Goal: Information Seeking & Learning: Learn about a topic

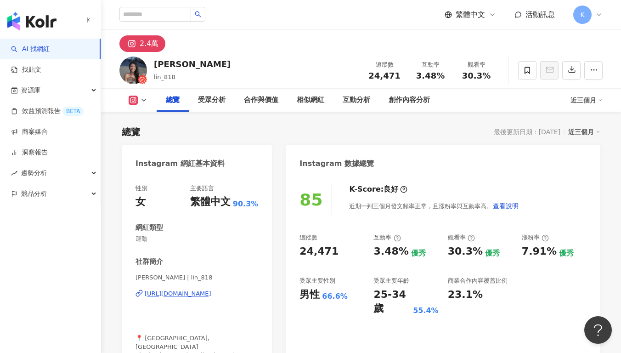
scroll to position [69, 0]
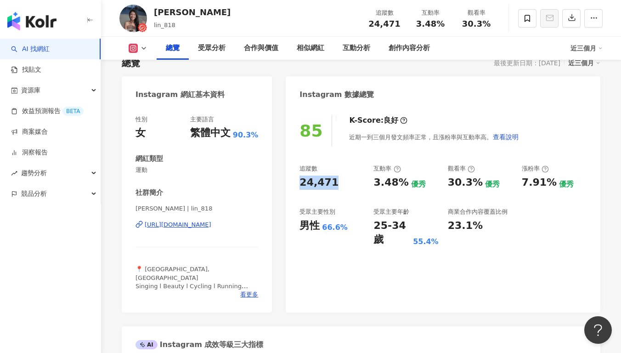
drag, startPoint x: 300, startPoint y: 184, endPoint x: 345, endPoint y: 187, distance: 45.1
click at [345, 187] on div "85 K-Score : 良好 近期一到三個月發文頻率正常，且漲粉率與互動率高。 查看說明 追蹤數 24,471 互動率 3.48% 優秀 觀看率 30.3%…" at bounding box center [443, 209] width 314 height 206
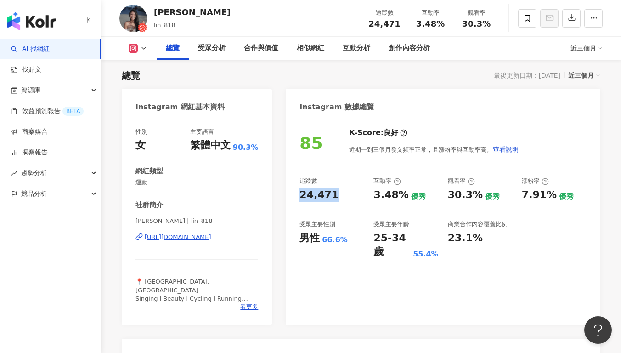
click at [377, 177] on div "互動率" at bounding box center [386, 181] width 27 height 8
drag, startPoint x: 371, startPoint y: 198, endPoint x: 400, endPoint y: 197, distance: 28.5
click at [400, 197] on div "追蹤數 24,471 互動率 3.48% 優秀 觀看率 30.3% 優秀 漲粉率 7.91% 優秀 受眾主要性別 男性 66.6% 受眾主要年齡 25-34 …" at bounding box center [442, 218] width 287 height 82
copy div "3.48%"
click at [430, 202] on div "追蹤數 24,471 互動率 3.48% 優秀 觀看率 30.3% 優秀 漲粉率 7.91% 優秀 受眾主要性別 男性 66.6% 受眾主要年齡 25-34 …" at bounding box center [442, 218] width 287 height 82
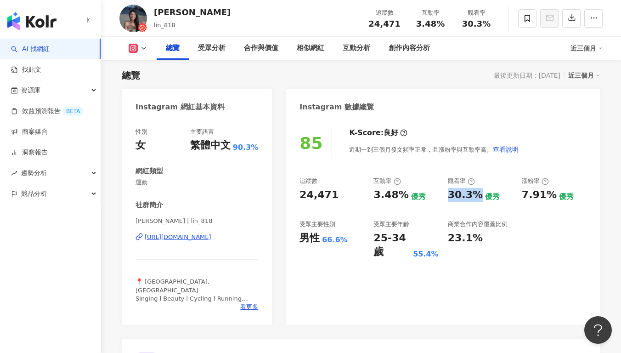
drag, startPoint x: 446, startPoint y: 196, endPoint x: 476, endPoint y: 195, distance: 29.8
click at [476, 195] on div "追蹤數 24,471 互動率 3.48% 優秀 觀看率 30.3% 優秀 漲粉率 7.91% 優秀 受眾主要性別 男性 66.6% 受眾主要年齡 25-34 …" at bounding box center [442, 218] width 287 height 82
copy div "30.3%"
copy div "https://www.instagram.com/lin_818/"
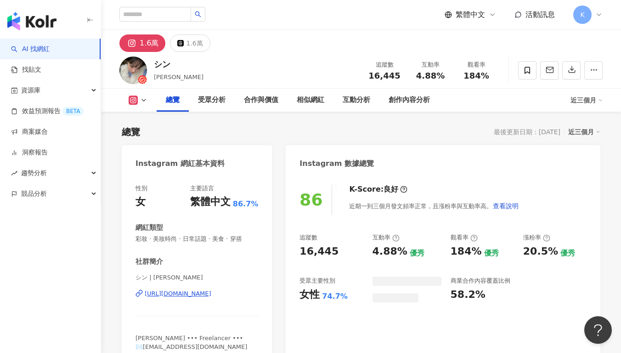
scroll to position [56, 0]
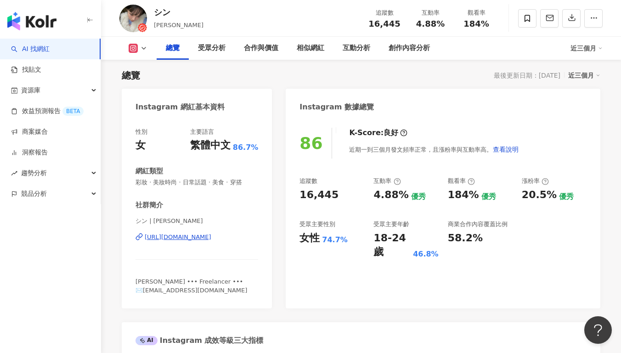
drag, startPoint x: 324, startPoint y: 196, endPoint x: 330, endPoint y: 196, distance: 5.6
click at [330, 196] on div "16,445" at bounding box center [318, 195] width 39 height 14
copy div "16,445"
click at [424, 184] on div "互動率" at bounding box center [405, 181] width 65 height 8
drag, startPoint x: 383, startPoint y: 195, endPoint x: 395, endPoint y: 195, distance: 11.9
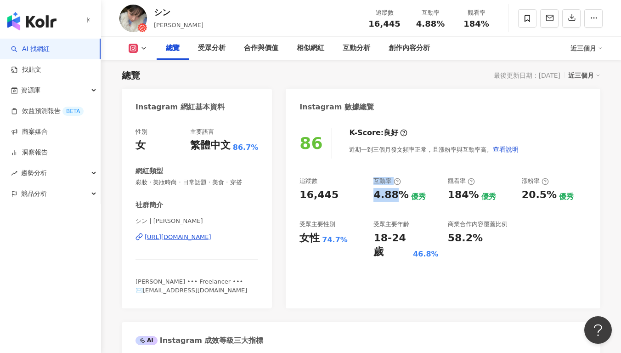
click at [395, 195] on div "追蹤數 16,445 互動率 4.88% 優秀 觀看率 184% 優秀 漲粉率 20.5% 優秀 受眾主要性別 女性 74.7% 受眾主要年齡 18-24 歲…" at bounding box center [442, 218] width 287 height 82
click at [398, 196] on div "4.88%" at bounding box center [390, 195] width 35 height 14
drag, startPoint x: 372, startPoint y: 198, endPoint x: 400, endPoint y: 197, distance: 28.0
click at [400, 197] on div "追蹤數 16,445 互動率 4.88% 優秀 觀看率 184% 優秀 漲粉率 20.5% 優秀 受眾主要性別 女性 74.7% 受眾主要年齡 18-24 歲…" at bounding box center [442, 218] width 287 height 82
copy div "4.88%"
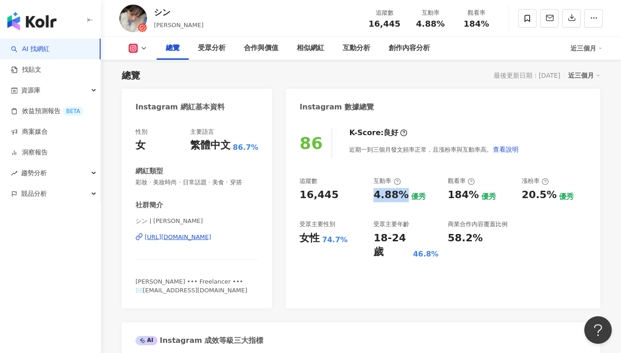
click at [399, 199] on div "4.88%" at bounding box center [390, 195] width 35 height 14
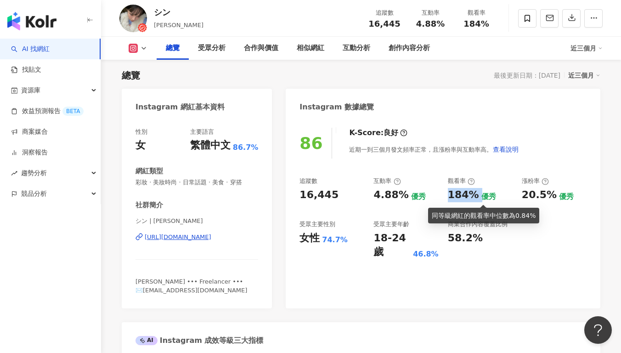
drag, startPoint x: 443, startPoint y: 194, endPoint x: 477, endPoint y: 193, distance: 33.5
click at [477, 193] on div "追蹤數 16,445 互動率 4.88% 優秀 觀看率 184% 優秀 漲粉率 20.5% 優秀 受眾主要性別 女性 74.7% 受眾主要年齡 18-24 歲…" at bounding box center [442, 218] width 287 height 82
copy div "184%"
click at [426, 193] on div "4.88% 優秀" at bounding box center [405, 195] width 65 height 14
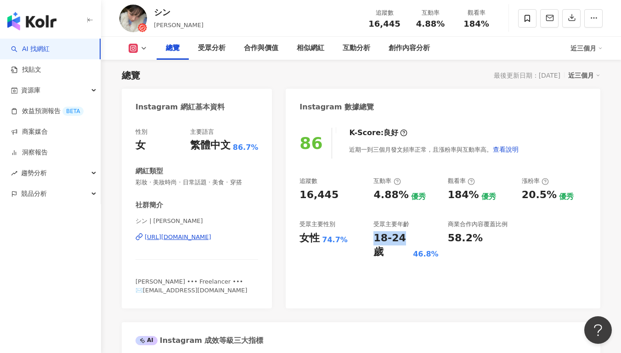
drag, startPoint x: 374, startPoint y: 237, endPoint x: 402, endPoint y: 236, distance: 28.5
click at [402, 236] on div "18-24 歲" at bounding box center [391, 245] width 37 height 28
copy div "18-24"
copy div "[URL][DOMAIN_NAME]"
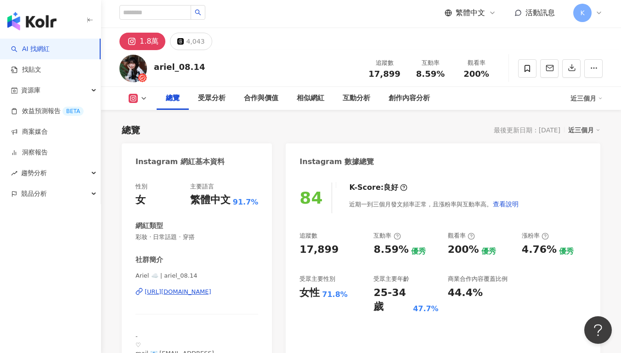
scroll to position [74, 0]
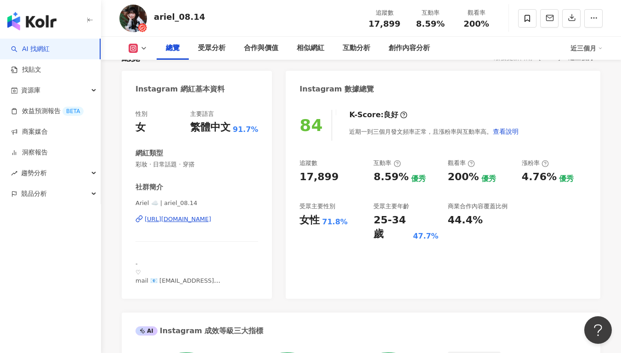
drag, startPoint x: 295, startPoint y: 177, endPoint x: 317, endPoint y: 178, distance: 21.6
click at [346, 179] on div "84 K-Score : 良好 近期一到三個月發文頻率正常，且漲粉率與互動率高。 查看說明 追蹤數 17,899 互動率 8.59% 優秀 觀看率 200% …" at bounding box center [443, 200] width 314 height 198
click at [317, 167] on div "追蹤數" at bounding box center [308, 163] width 18 height 8
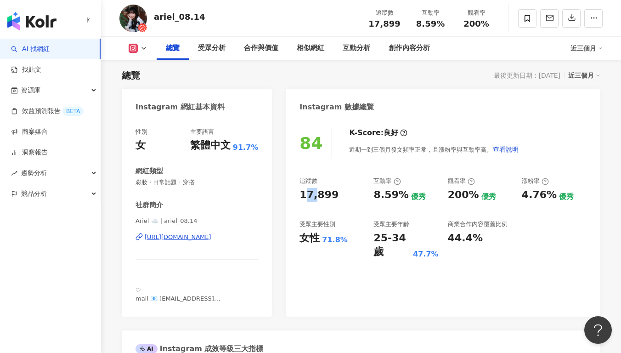
drag, startPoint x: 307, startPoint y: 197, endPoint x: 345, endPoint y: 197, distance: 38.6
click at [345, 197] on div "17,899" at bounding box center [331, 195] width 65 height 14
click at [328, 198] on div "17,899" at bounding box center [318, 195] width 39 height 14
drag, startPoint x: 333, startPoint y: 200, endPoint x: 342, endPoint y: 200, distance: 8.7
click at [342, 200] on div "84 K-Score : 良好 近期一到三個月發文頻率正常，且漲粉率與互動率高。 查看說明 追蹤數 17,899 互動率 8.59% 優秀 觀看率 200% …" at bounding box center [443, 217] width 314 height 198
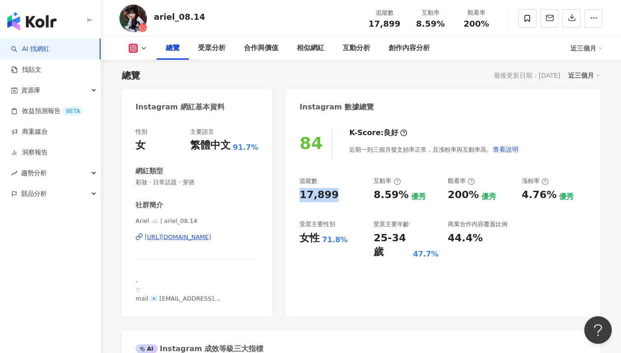
copy div "17,899"
click at [387, 188] on div "8.59%" at bounding box center [390, 195] width 35 height 14
drag, startPoint x: 371, startPoint y: 197, endPoint x: 403, endPoint y: 197, distance: 31.7
click at [403, 197] on div "追蹤數 17,899 互動率 8.59% 優秀 觀看率 200% 優秀 漲粉率 4.76% 優秀 受眾主要性別 女性 71.8% 受眾主要年齡 25-34 歲…" at bounding box center [442, 218] width 287 height 82
copy div "8.59%"
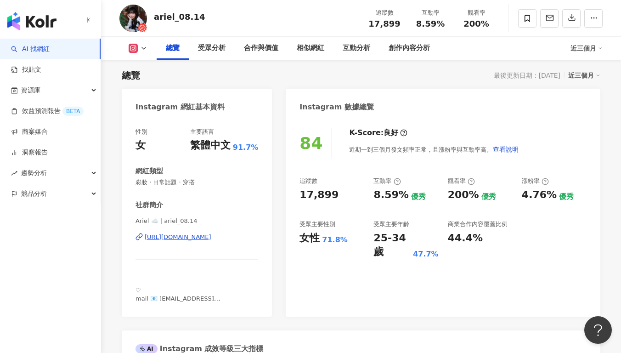
click at [422, 198] on div "8.59% 優秀" at bounding box center [405, 195] width 65 height 14
drag, startPoint x: 448, startPoint y: 199, endPoint x: 472, endPoint y: 196, distance: 25.1
click at [472, 196] on div "200%" at bounding box center [463, 195] width 31 height 14
copy div "200%"
copy div "https://www.instagram.com/ariel_08.14/"
